Goal: Find specific page/section: Find specific page/section

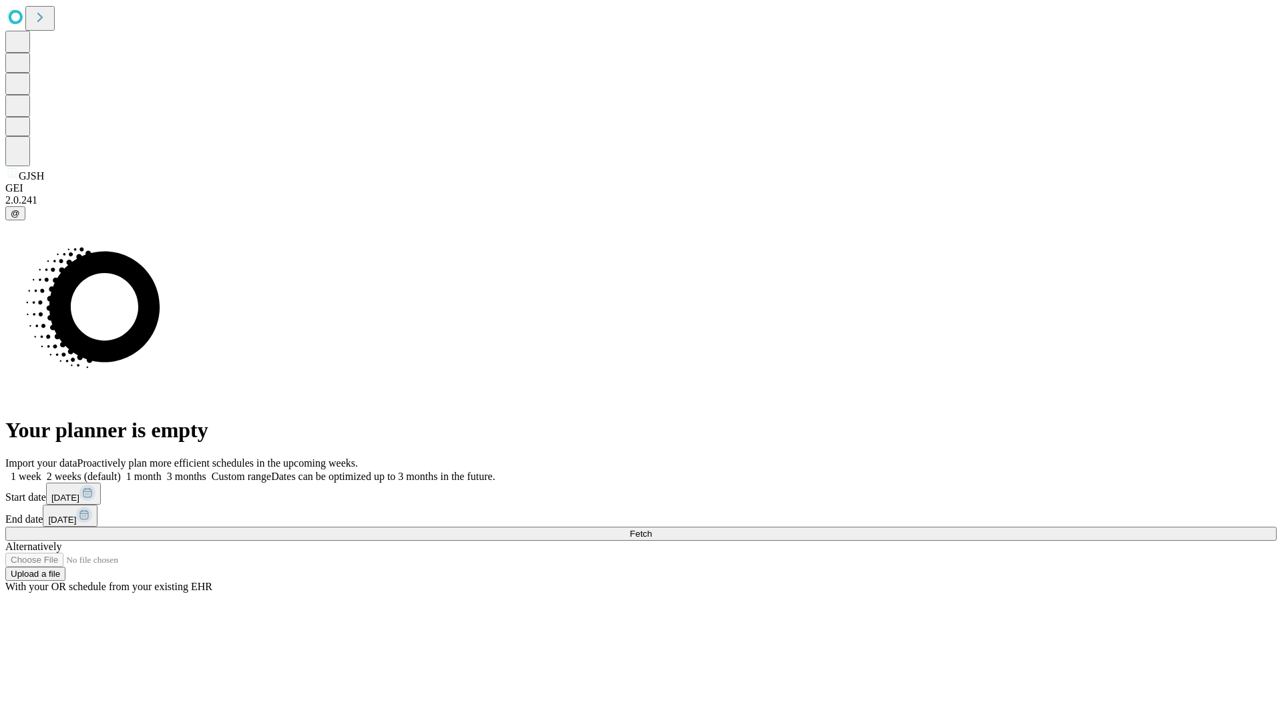
click at [651, 529] on span "Fetch" at bounding box center [640, 534] width 22 height 10
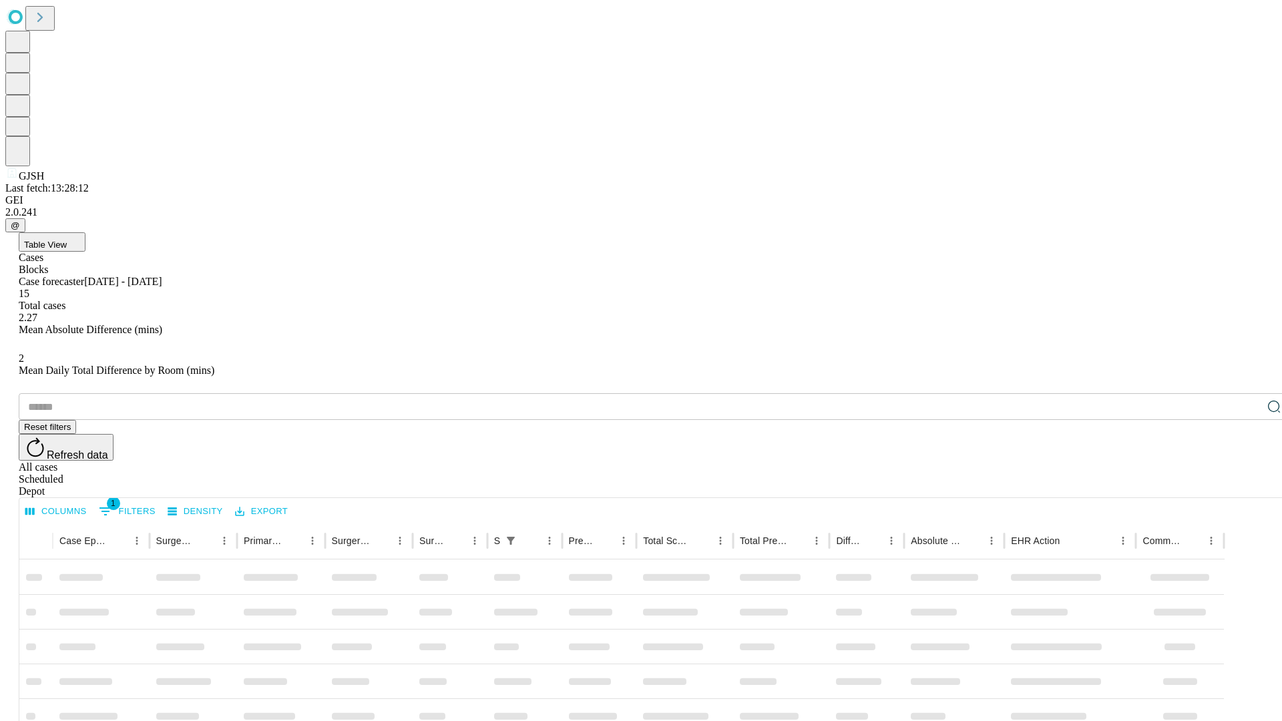
click at [1247, 485] on div "Depot" at bounding box center [654, 491] width 1271 height 12
